Goal: Task Accomplishment & Management: Complete application form

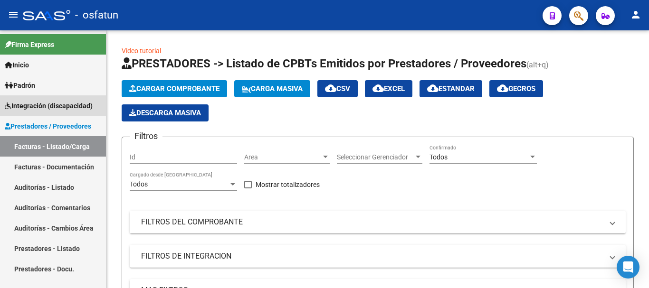
click at [47, 103] on span "Integración (discapacidad)" at bounding box center [49, 106] width 88 height 10
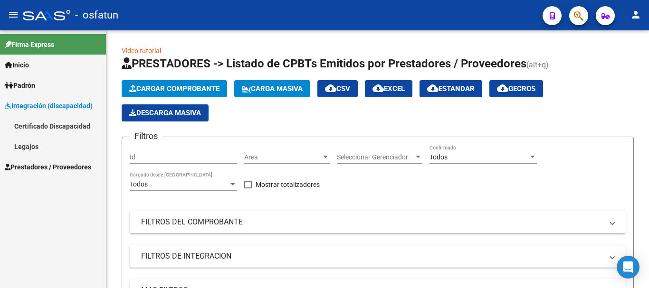
click at [37, 144] on link "Legajos" at bounding box center [53, 146] width 106 height 20
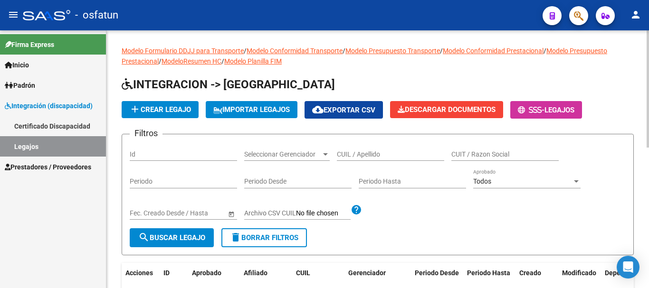
click at [361, 155] on input "CUIL / Apellido" at bounding box center [390, 155] width 107 height 8
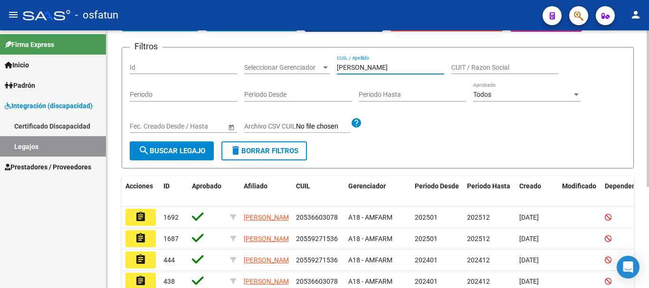
scroll to position [95, 0]
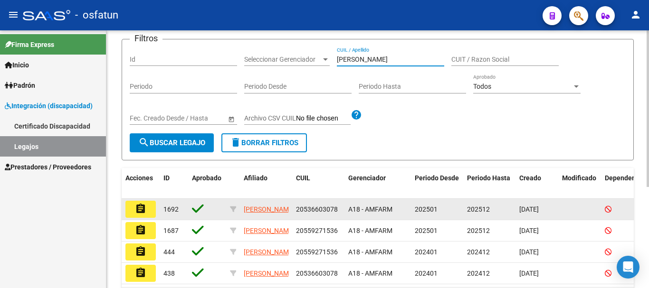
type input "[PERSON_NAME]"
click at [135, 211] on mat-icon "assignment" at bounding box center [140, 208] width 11 height 11
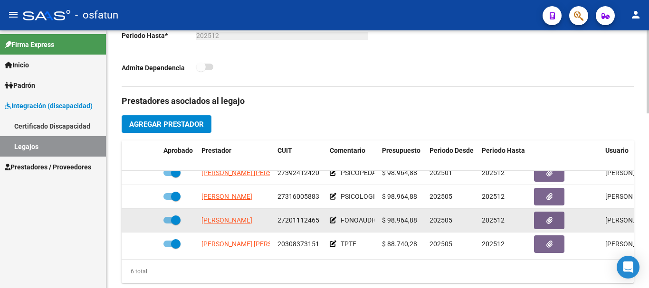
scroll to position [332, 0]
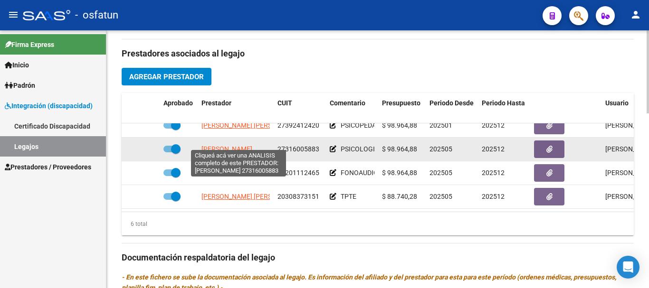
click at [234, 145] on span "[PERSON_NAME]" at bounding box center [226, 149] width 51 height 8
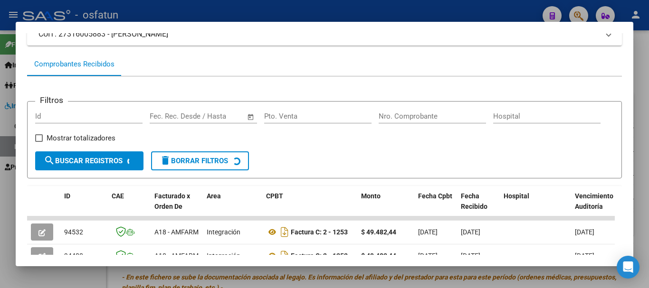
scroll to position [84, 0]
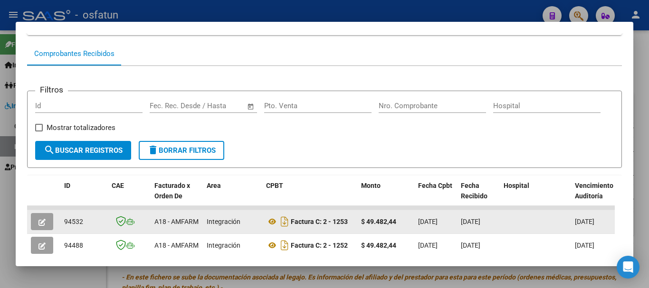
click at [38, 227] on button "button" at bounding box center [42, 221] width 22 height 17
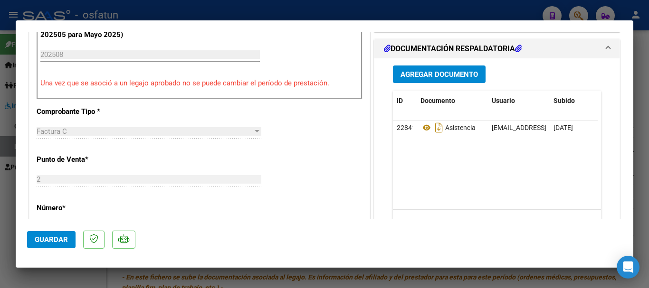
scroll to position [285, 0]
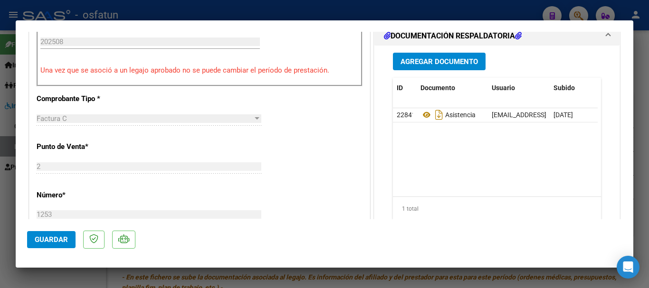
type input "$ 0,00"
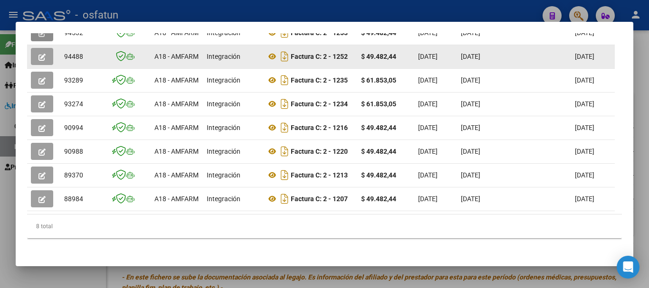
scroll to position [274, 0]
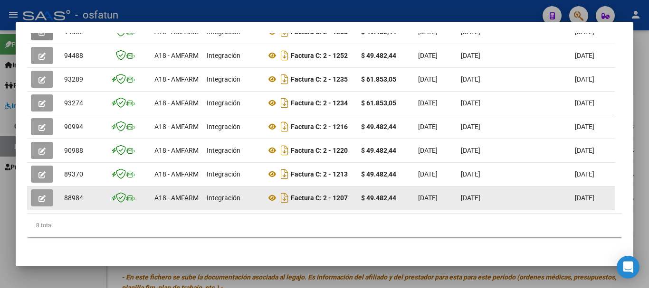
click at [42, 200] on icon "button" at bounding box center [41, 198] width 7 height 7
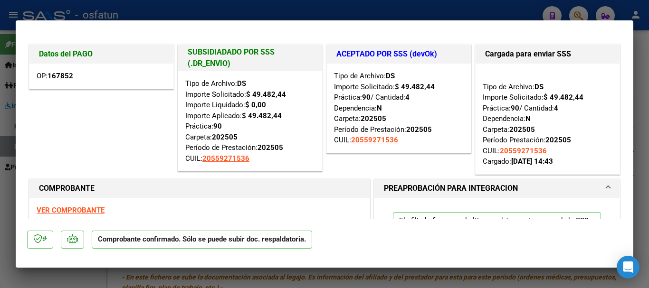
type input "$ 0,00"
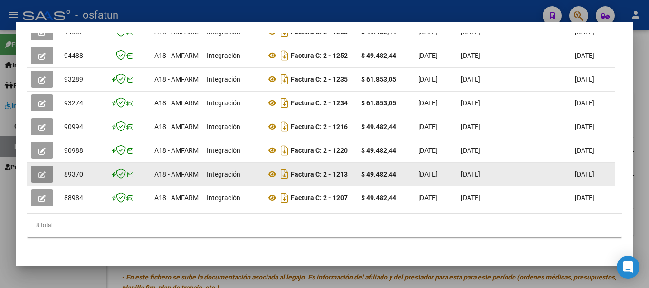
click at [38, 175] on icon "button" at bounding box center [41, 174] width 7 height 7
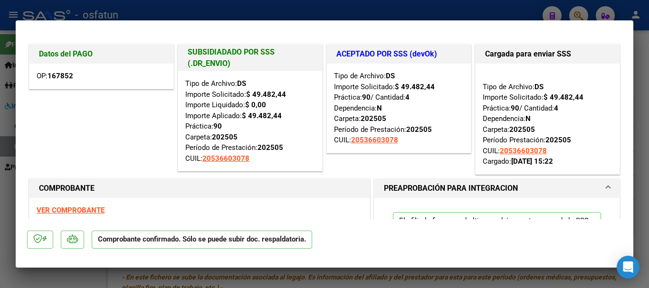
type input "$ 0,00"
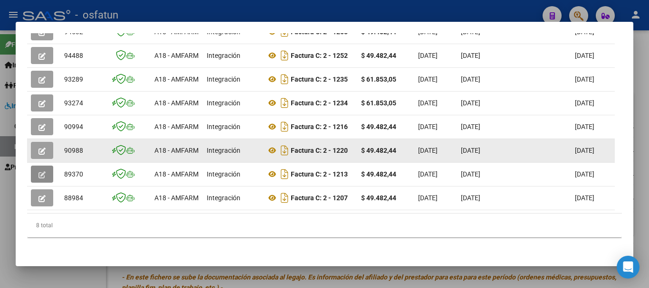
click at [40, 146] on button "button" at bounding box center [42, 150] width 22 height 17
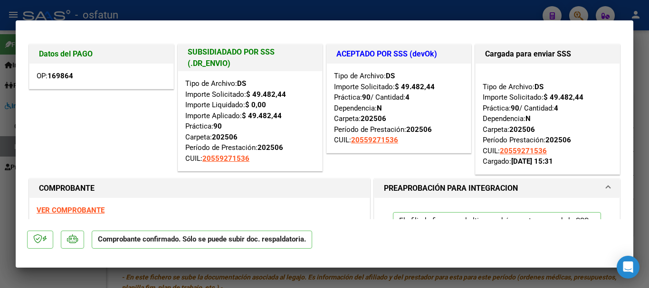
type input "$ 0,00"
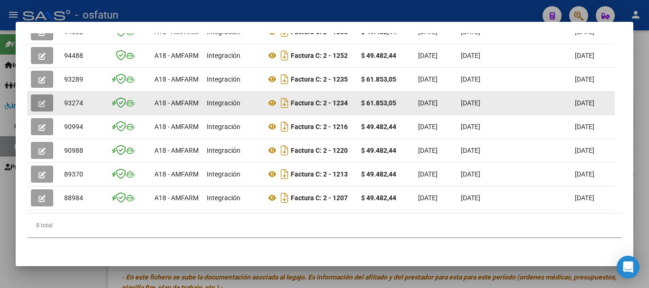
click at [46, 109] on button "button" at bounding box center [42, 102] width 22 height 17
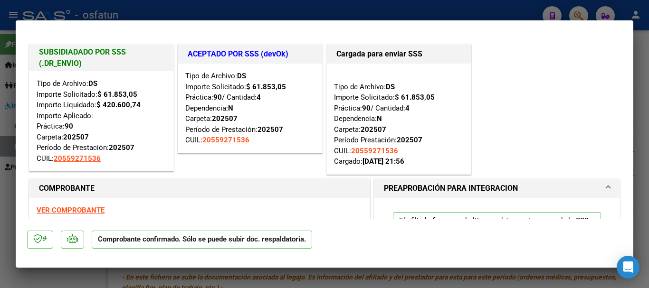
type input "$ 0,00"
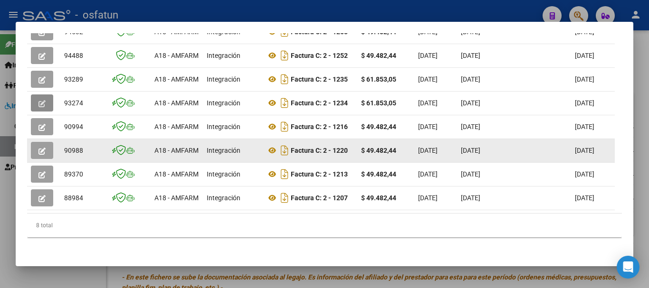
click at [42, 154] on icon "button" at bounding box center [41, 151] width 7 height 7
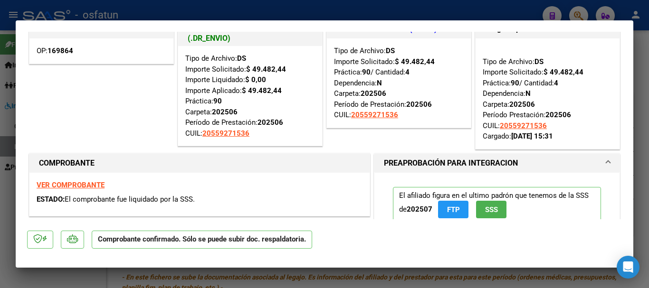
scroll to position [47, 0]
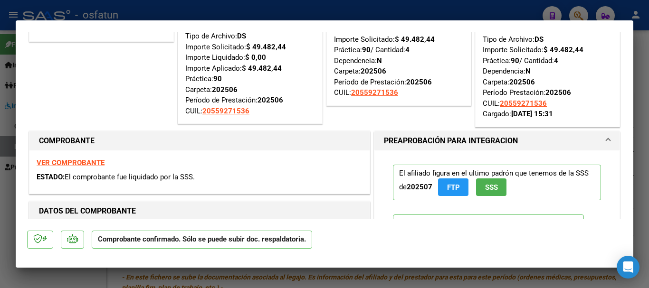
click at [606, 138] on span at bounding box center [608, 140] width 4 height 11
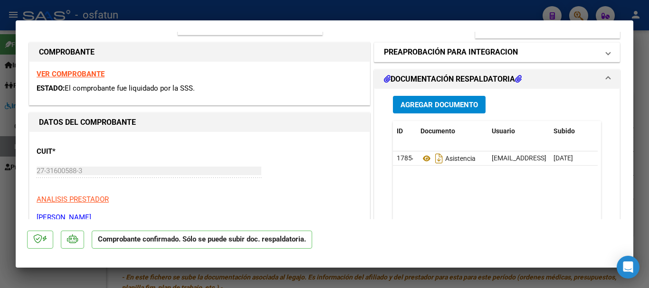
scroll to position [142, 0]
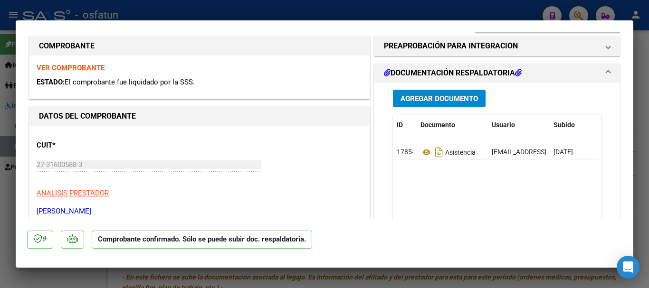
click at [606, 72] on span at bounding box center [608, 72] width 4 height 11
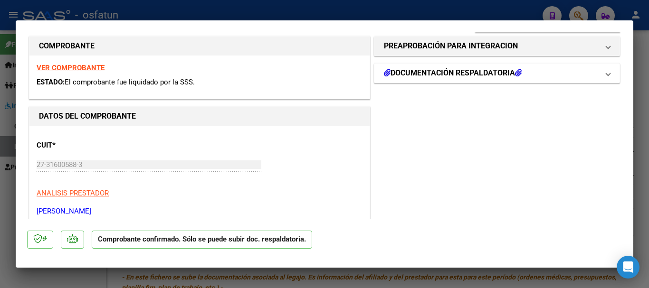
click at [606, 72] on span at bounding box center [608, 72] width 4 height 11
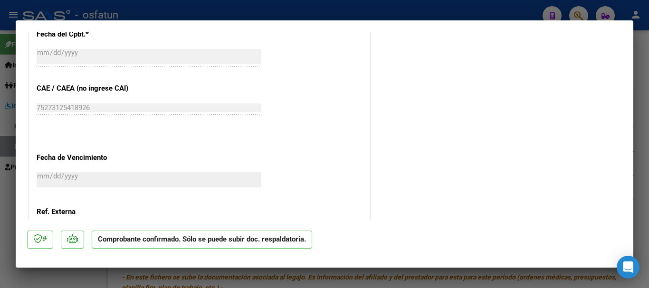
scroll to position [703, 0]
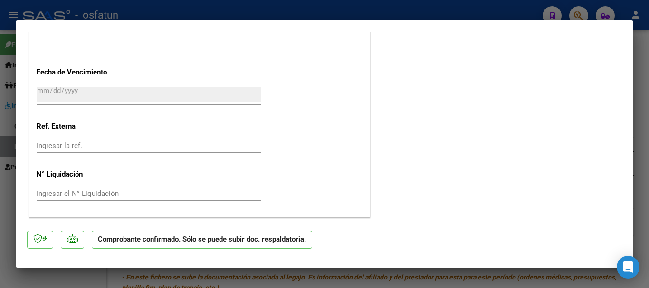
type input "$ 0,00"
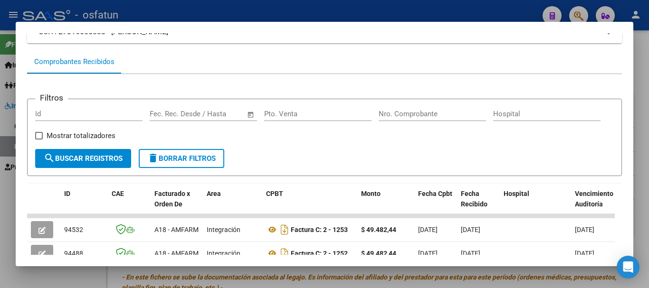
scroll to position [0, 0]
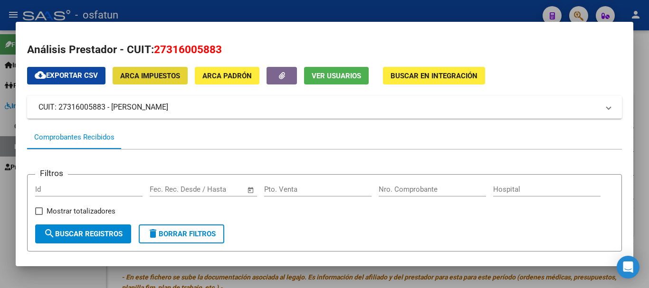
click at [148, 74] on span "ARCA Impuestos" at bounding box center [150, 76] width 60 height 9
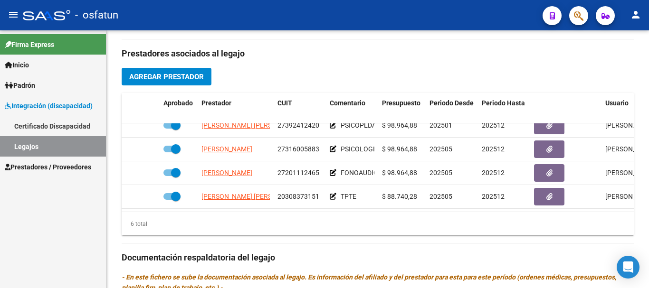
click at [33, 121] on link "Certificado Discapacidad" at bounding box center [53, 126] width 106 height 20
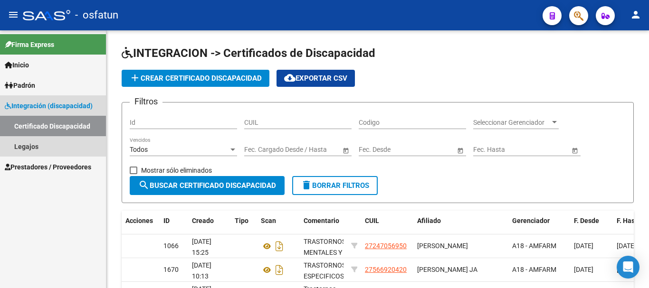
click at [55, 107] on span "Integración (discapacidad)" at bounding box center [49, 106] width 88 height 10
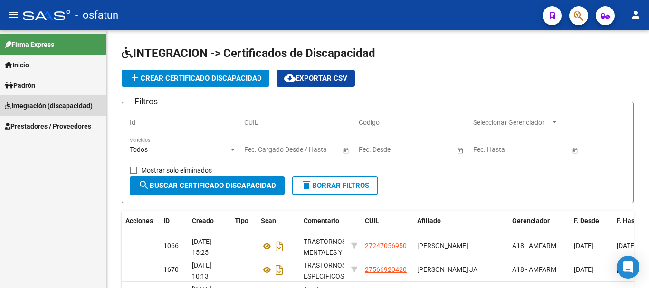
click at [55, 107] on span "Integración (discapacidad)" at bounding box center [49, 106] width 88 height 10
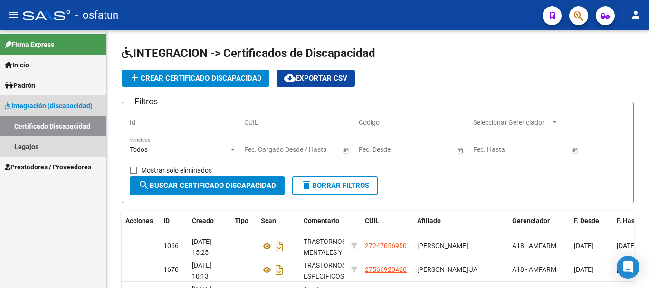
click at [63, 124] on link "Certificado Discapacidad" at bounding box center [53, 126] width 106 height 20
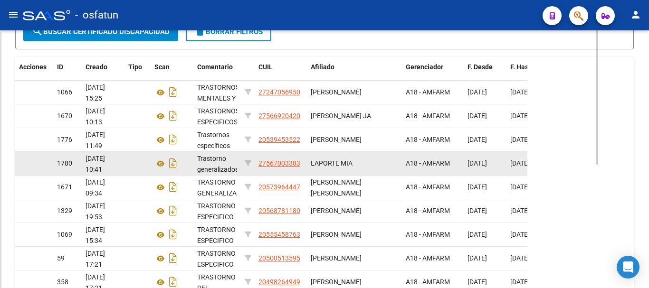
scroll to position [122, 0]
